Goal: Task Accomplishment & Management: Use online tool/utility

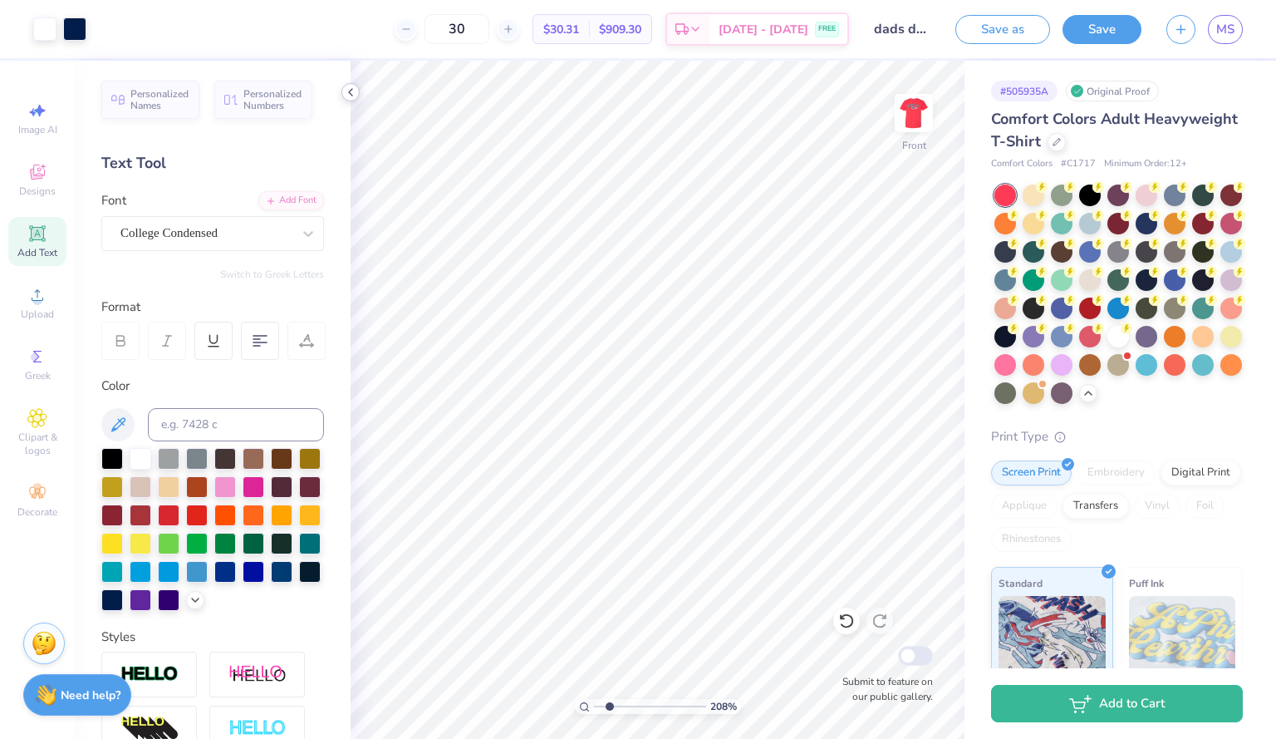
click at [352, 90] on icon at bounding box center [350, 92] width 13 height 13
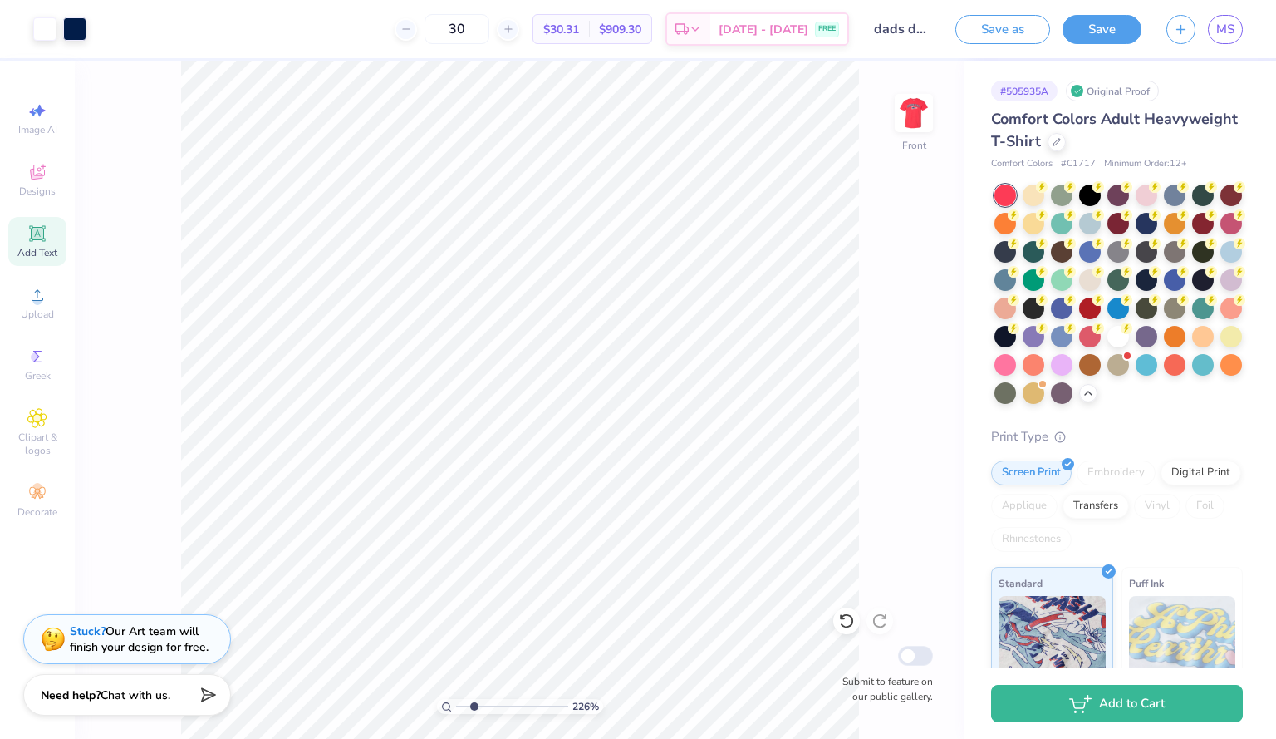
click at [1238, 42] on div "MS" at bounding box center [1225, 29] width 35 height 29
click at [1230, 38] on span "MS" at bounding box center [1226, 29] width 18 height 19
type input "2.26156912345627"
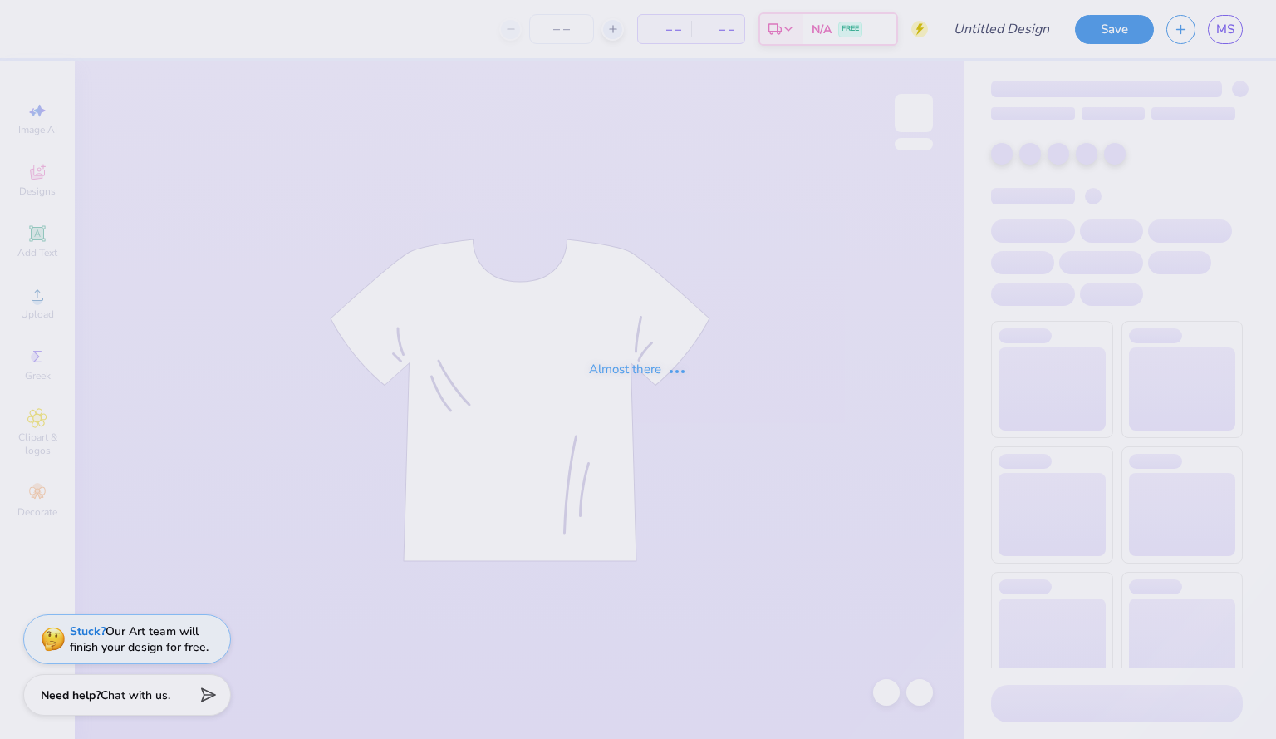
type input "fall formal something blue cruise"
type input "50"
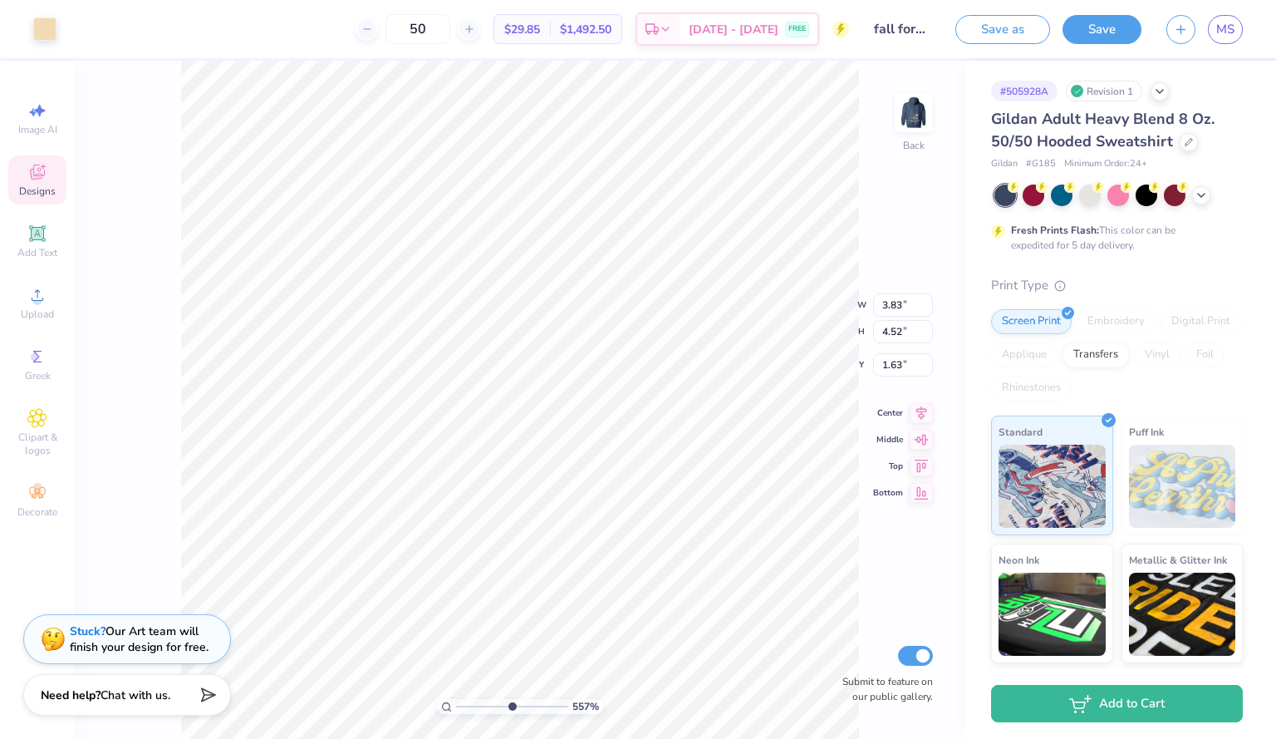
type input "5.56658158526625"
type input "1.81"
click at [923, 115] on img at bounding box center [914, 113] width 66 height 66
type input "1.36663730594744"
type input "6.66"
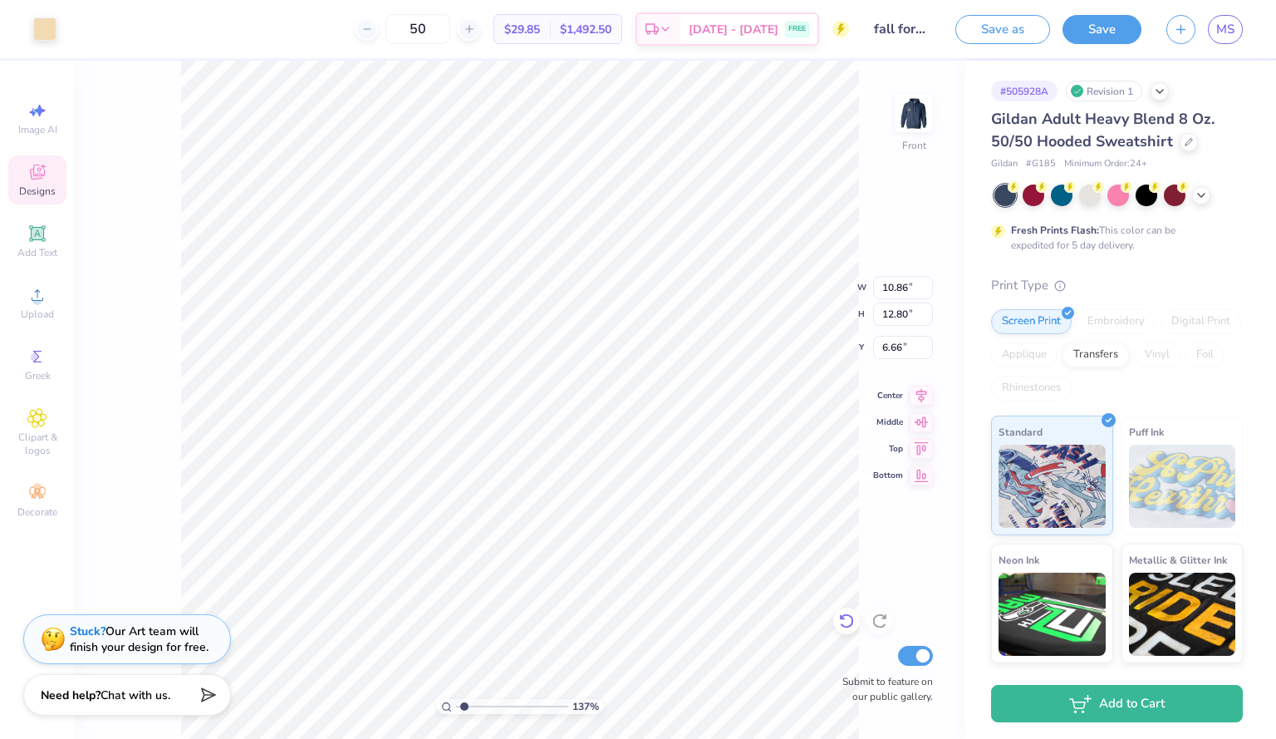
click at [849, 622] on icon at bounding box center [846, 620] width 17 height 17
type input "1.99853867990456"
